Goal: Find specific page/section: Find specific page/section

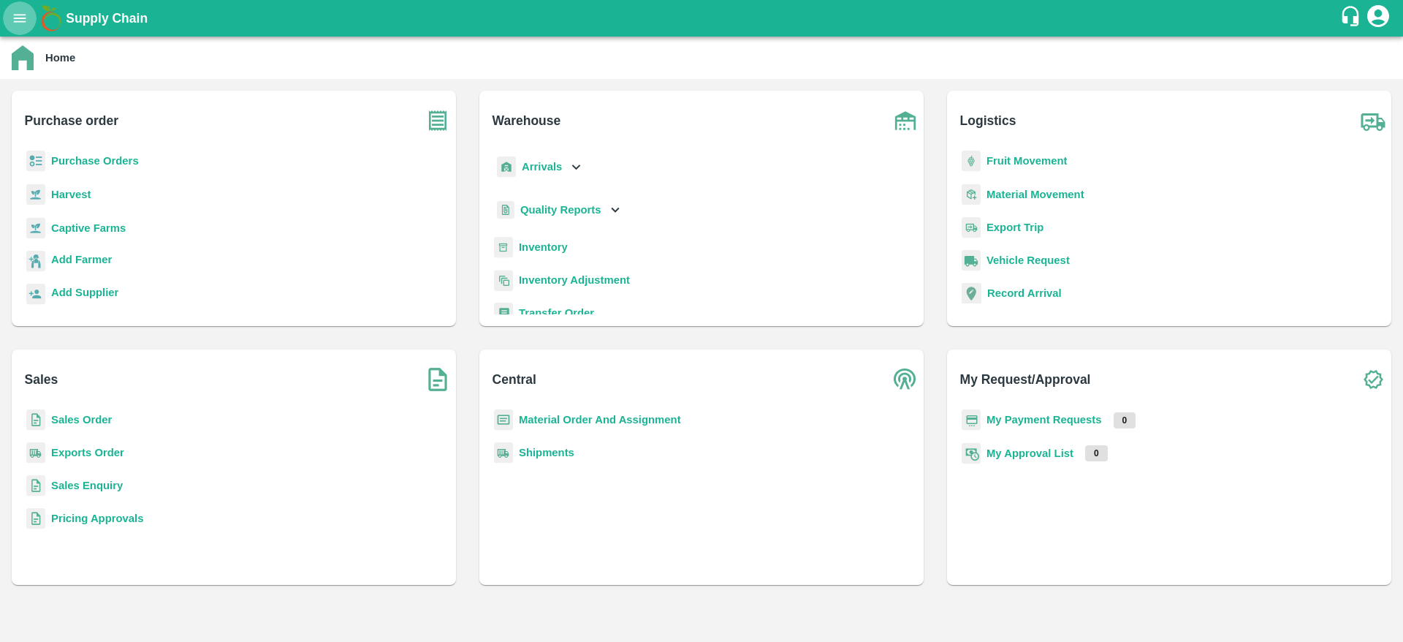
click at [23, 14] on icon "open drawer" at bounding box center [20, 18] width 12 height 8
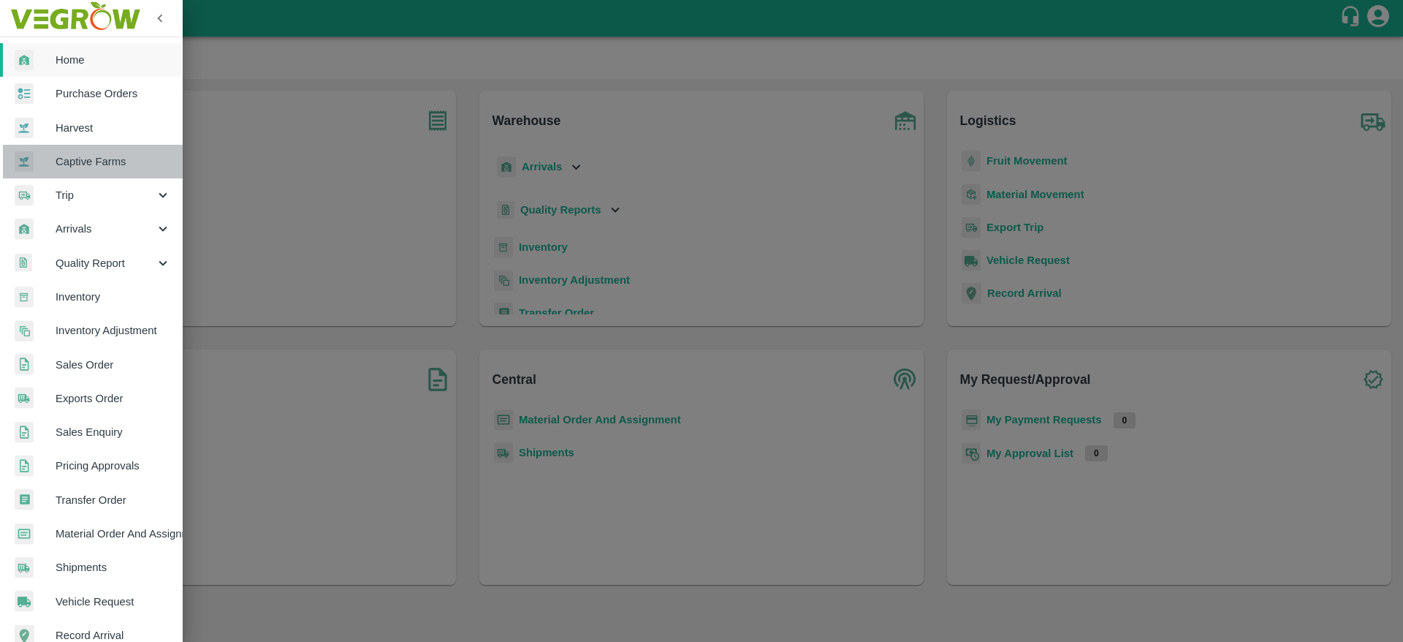
click at [122, 157] on span "Captive Farms" at bounding box center [113, 161] width 115 height 16
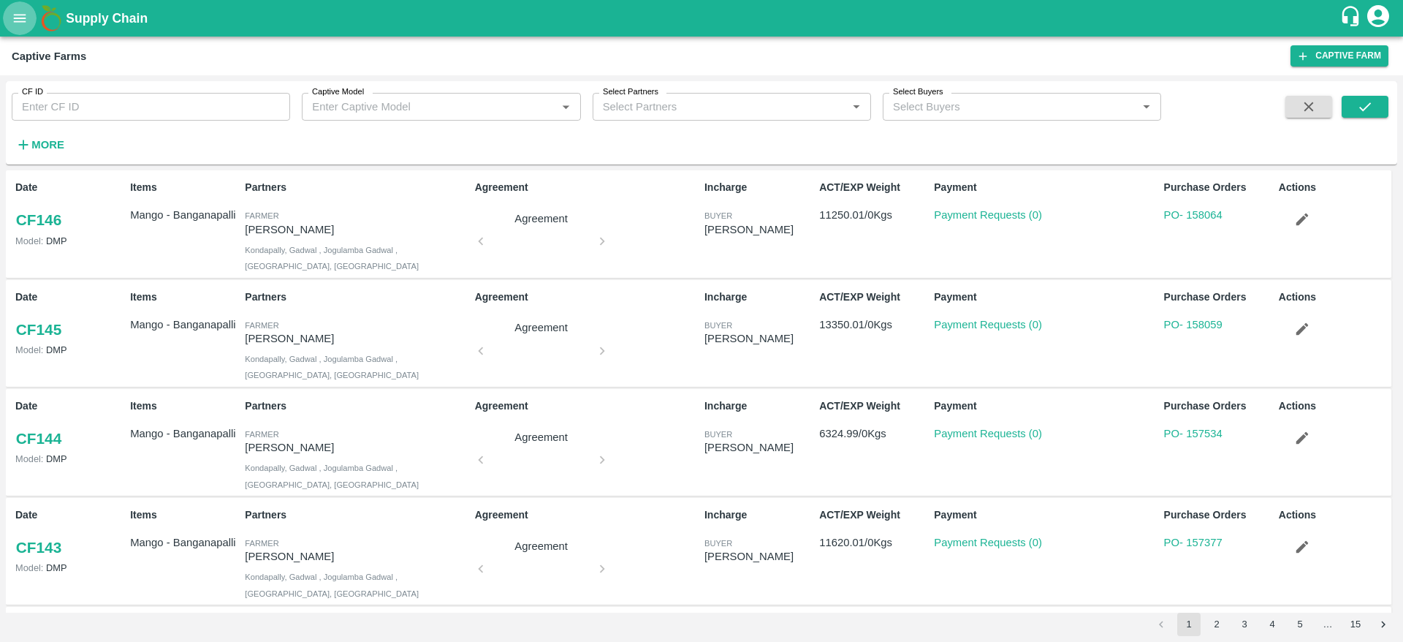
click at [22, 22] on icon "open drawer" at bounding box center [20, 18] width 12 height 8
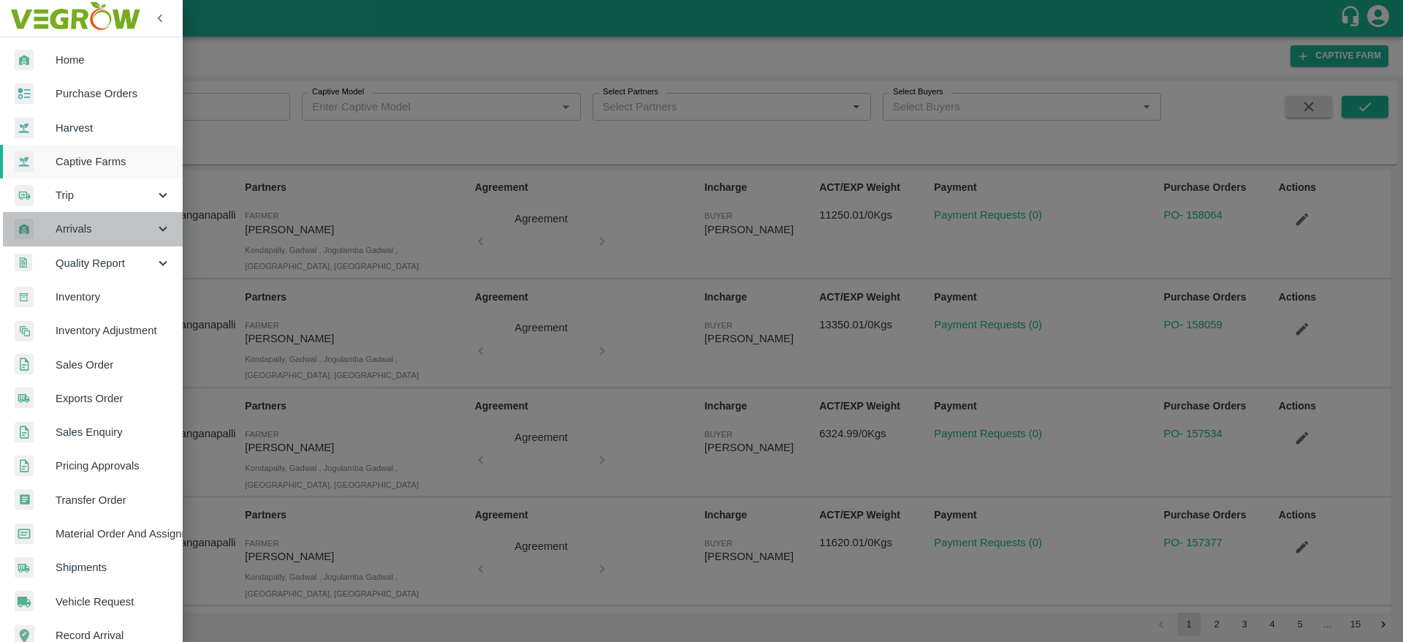
click at [96, 235] on span "Arrivals" at bounding box center [105, 229] width 99 height 16
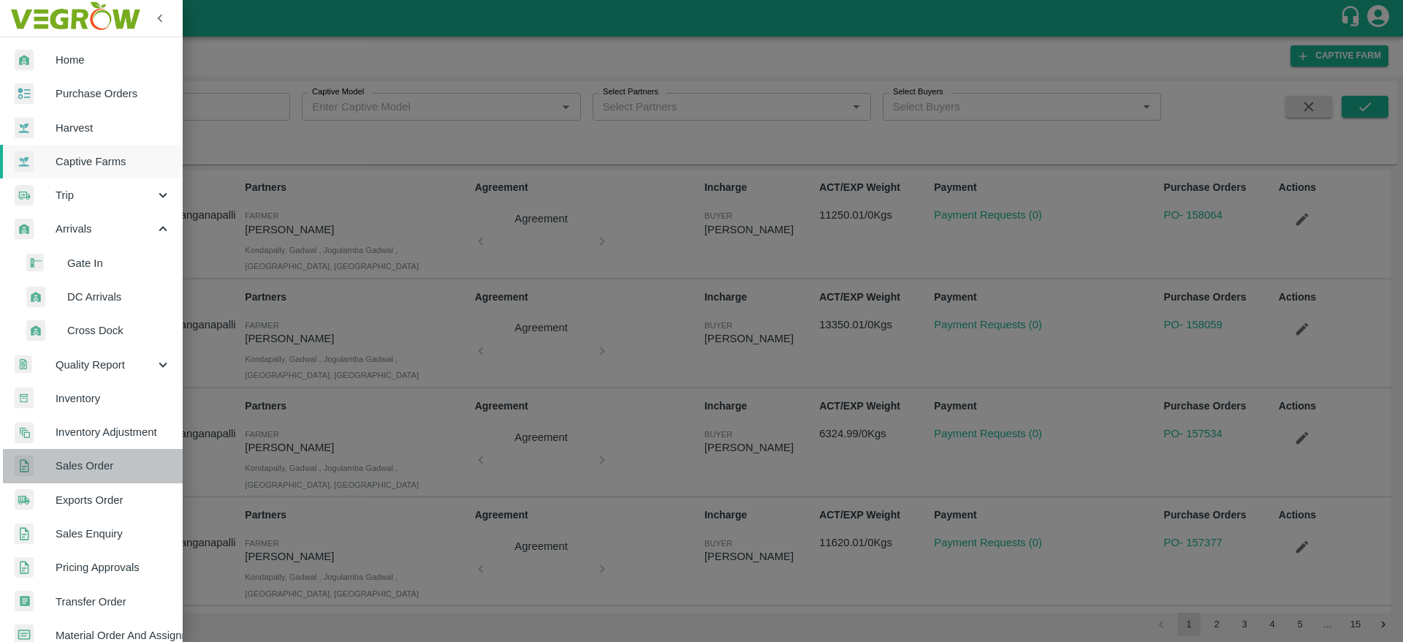
click at [96, 462] on span "Sales Order" at bounding box center [113, 466] width 115 height 16
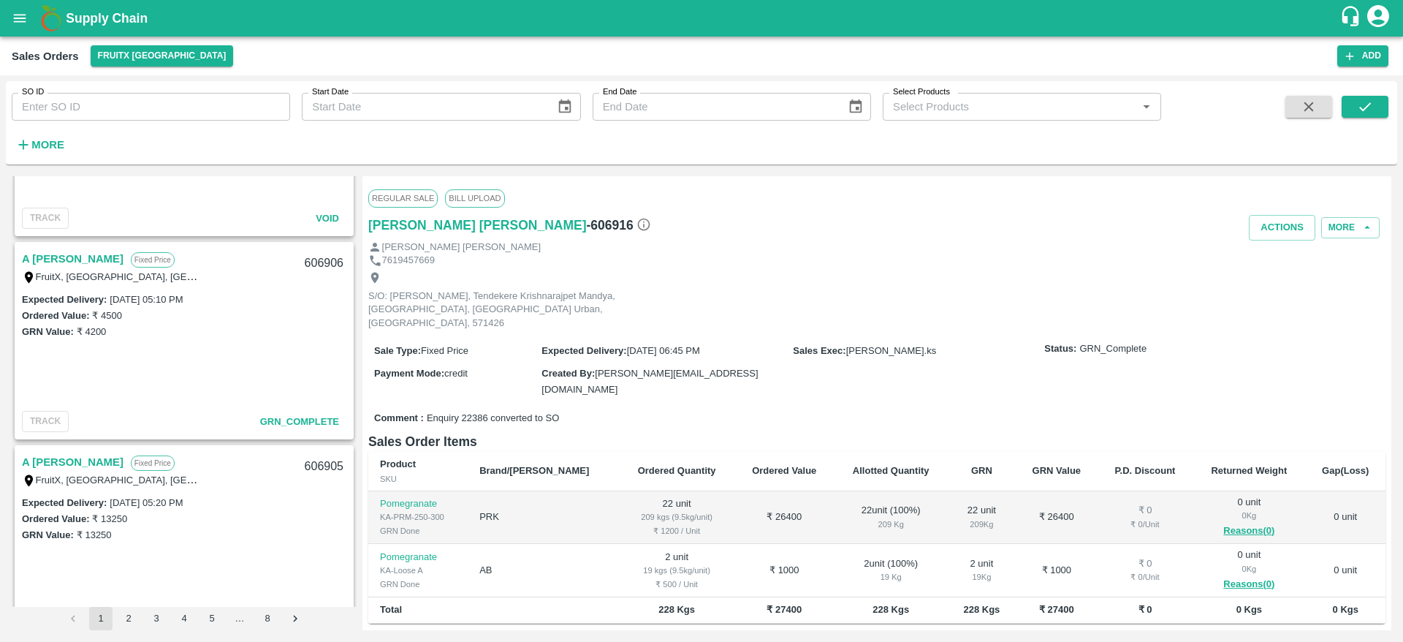
scroll to position [1600, 0]
